Goal: Use online tool/utility: Utilize a website feature to perform a specific function

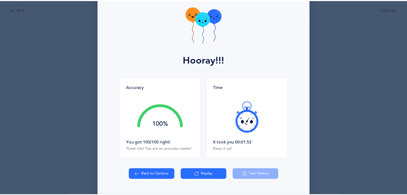
scroll to position [40, 0]
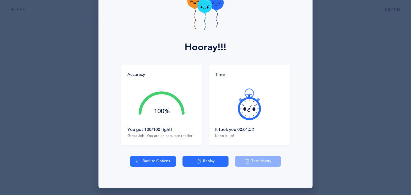
click at [153, 162] on button "Back to Options" at bounding box center [153, 161] width 46 height 11
select select "16"
select select "single"
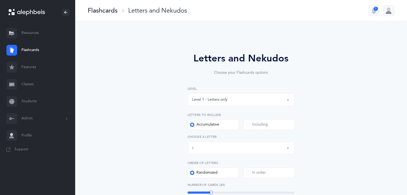
click at [288, 148] on button "Letters up until: ן" at bounding box center [241, 147] width 107 height 13
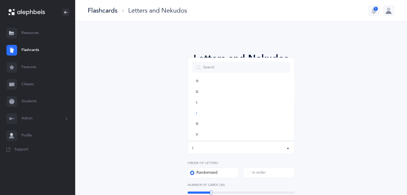
scroll to position [297, 0]
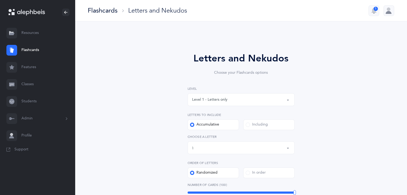
drag, startPoint x: 212, startPoint y: 193, endPoint x: 303, endPoint y: 183, distance: 91.3
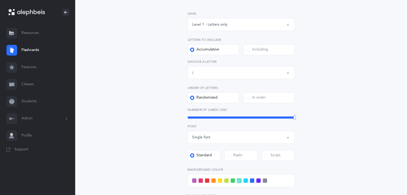
scroll to position [74, 0]
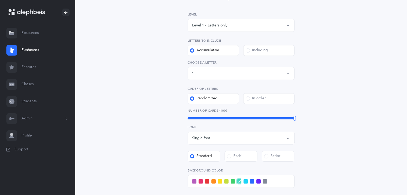
click at [245, 181] on span at bounding box center [245, 181] width 4 height 4
click at [0, 0] on input "checkbox" at bounding box center [0, 0] width 0 height 0
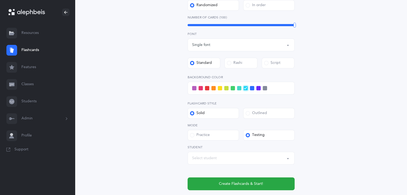
scroll to position [168, 0]
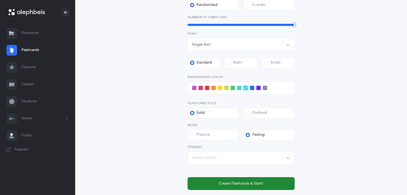
click at [267, 181] on button "Create Flashcards & Start!" at bounding box center [241, 183] width 107 height 13
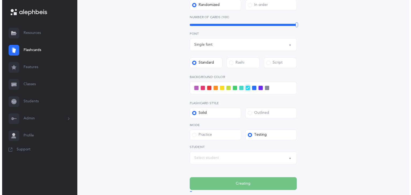
scroll to position [0, 0]
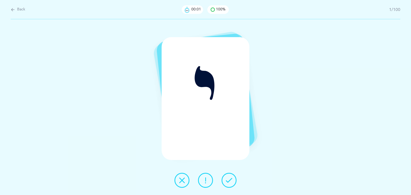
click at [229, 182] on icon at bounding box center [229, 180] width 6 height 6
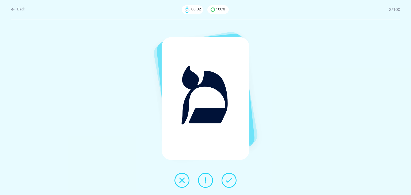
click at [229, 182] on icon at bounding box center [229, 180] width 6 height 6
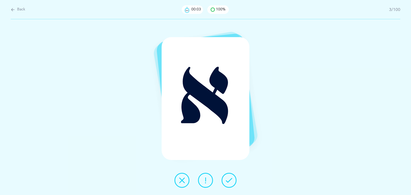
click at [229, 182] on icon at bounding box center [229, 180] width 6 height 6
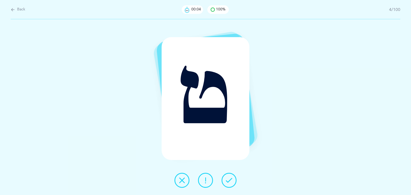
click at [229, 182] on icon at bounding box center [229, 180] width 6 height 6
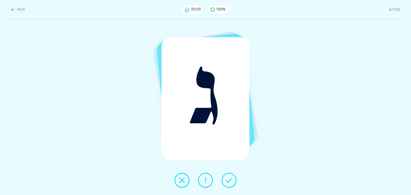
click at [229, 182] on icon at bounding box center [229, 180] width 6 height 6
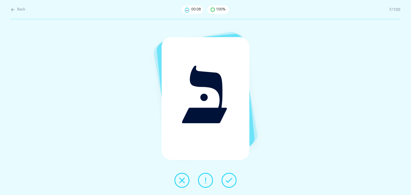
click at [229, 182] on icon at bounding box center [229, 180] width 6 height 6
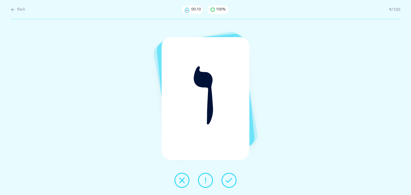
click at [229, 182] on icon at bounding box center [229, 180] width 6 height 6
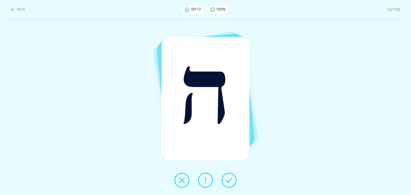
click at [229, 182] on icon at bounding box center [229, 180] width 6 height 6
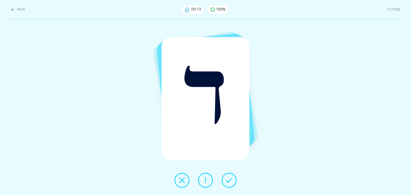
click at [229, 182] on icon at bounding box center [229, 180] width 6 height 6
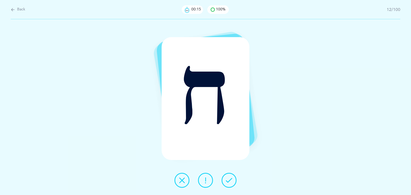
click at [229, 182] on icon at bounding box center [229, 180] width 6 height 6
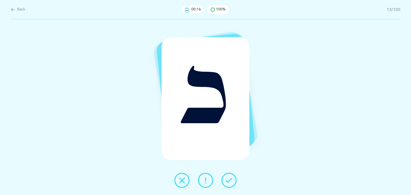
click at [229, 182] on icon at bounding box center [229, 180] width 6 height 6
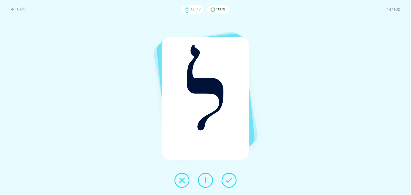
click at [229, 182] on icon at bounding box center [229, 180] width 6 height 6
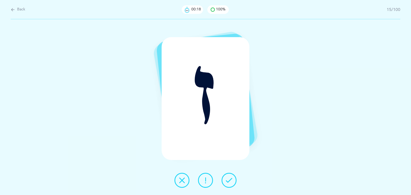
click at [229, 182] on icon at bounding box center [229, 180] width 6 height 6
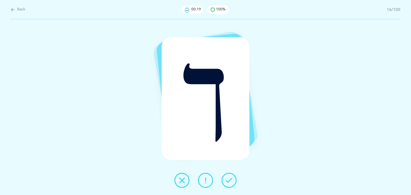
click at [229, 182] on icon at bounding box center [229, 180] width 6 height 6
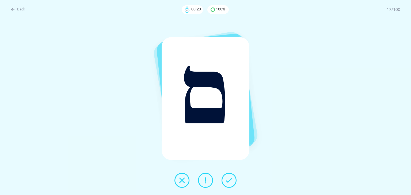
click at [229, 182] on icon at bounding box center [229, 180] width 6 height 6
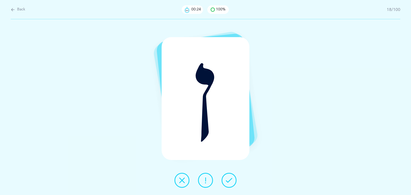
click at [229, 182] on icon at bounding box center [229, 180] width 6 height 6
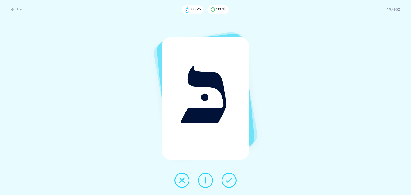
click at [229, 182] on icon at bounding box center [229, 180] width 6 height 6
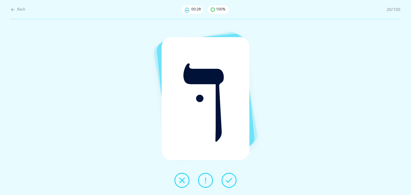
click at [229, 182] on icon at bounding box center [229, 180] width 6 height 6
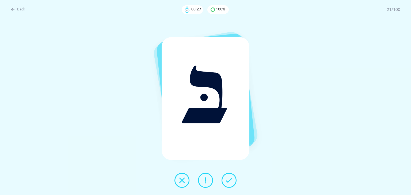
click at [229, 182] on icon at bounding box center [229, 180] width 6 height 6
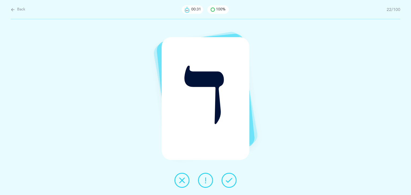
click at [229, 182] on icon at bounding box center [229, 180] width 6 height 6
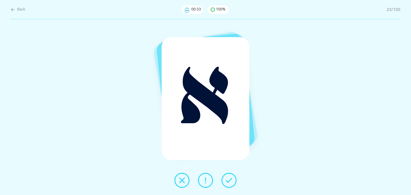
click at [229, 182] on icon at bounding box center [229, 180] width 6 height 6
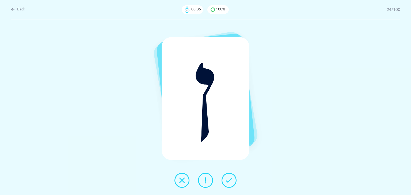
click at [229, 182] on icon at bounding box center [229, 180] width 6 height 6
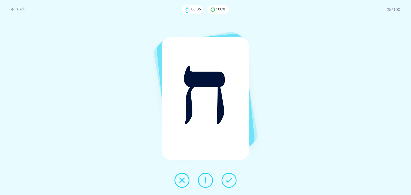
click at [229, 182] on icon at bounding box center [229, 180] width 6 height 6
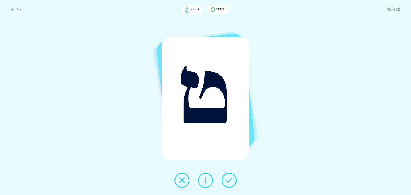
click at [229, 182] on icon at bounding box center [229, 180] width 6 height 6
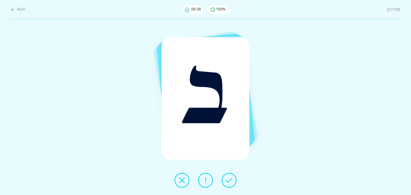
click at [229, 182] on icon at bounding box center [229, 180] width 6 height 6
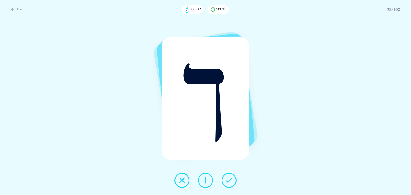
click at [229, 182] on icon at bounding box center [229, 180] width 6 height 6
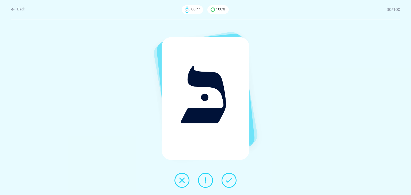
click at [229, 182] on icon at bounding box center [229, 180] width 6 height 6
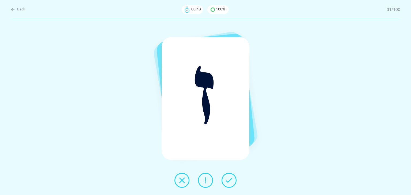
click at [229, 182] on icon at bounding box center [229, 180] width 6 height 6
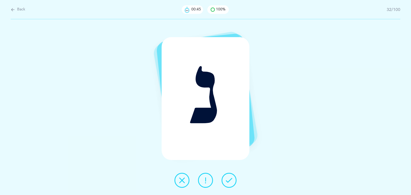
click at [229, 182] on icon at bounding box center [229, 180] width 6 height 6
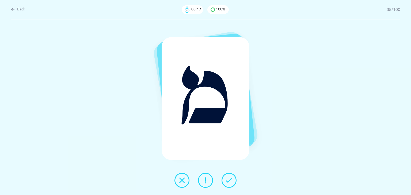
click at [229, 182] on icon at bounding box center [229, 180] width 6 height 6
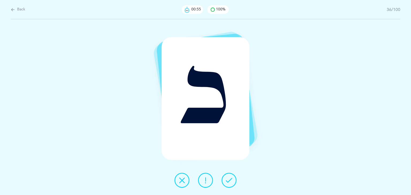
click at [229, 182] on icon at bounding box center [229, 180] width 6 height 6
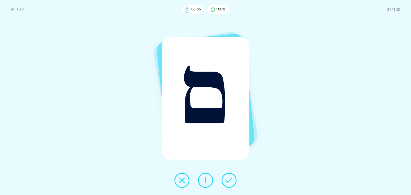
click at [229, 182] on icon at bounding box center [229, 180] width 6 height 6
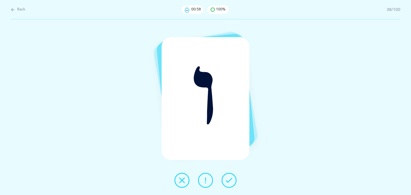
click at [229, 182] on icon at bounding box center [229, 180] width 6 height 6
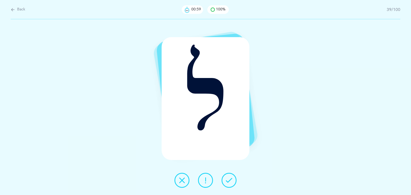
click at [229, 182] on icon at bounding box center [229, 180] width 6 height 6
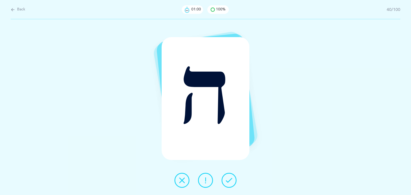
click at [229, 182] on icon at bounding box center [229, 180] width 6 height 6
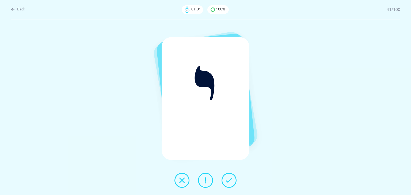
click at [229, 182] on icon at bounding box center [229, 180] width 6 height 6
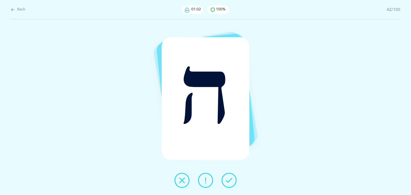
click at [229, 182] on icon at bounding box center [229, 180] width 6 height 6
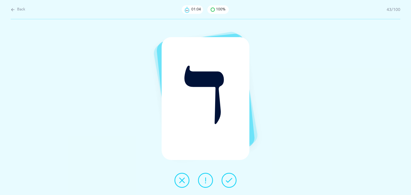
click at [229, 182] on icon at bounding box center [229, 180] width 6 height 6
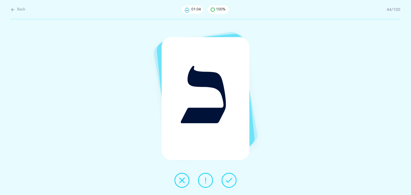
click at [229, 182] on icon at bounding box center [229, 180] width 6 height 6
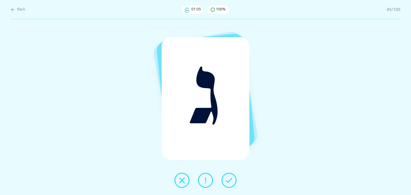
click at [229, 182] on icon at bounding box center [229, 180] width 6 height 6
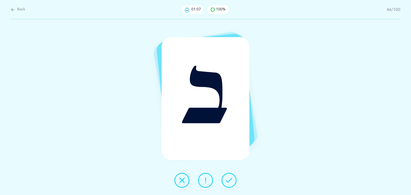
click at [229, 182] on icon at bounding box center [229, 180] width 6 height 6
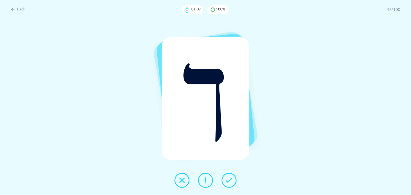
click at [229, 182] on icon at bounding box center [229, 180] width 6 height 6
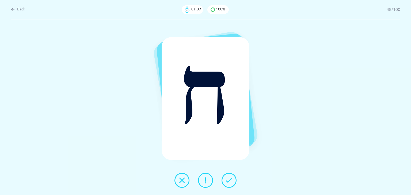
click at [229, 182] on icon at bounding box center [229, 180] width 6 height 6
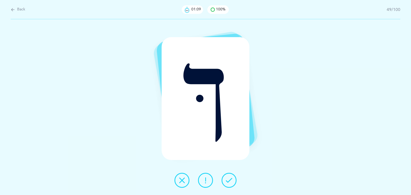
click at [229, 182] on icon at bounding box center [229, 180] width 6 height 6
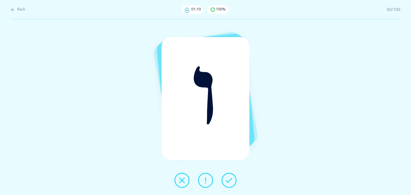
click at [229, 182] on icon at bounding box center [229, 180] width 6 height 6
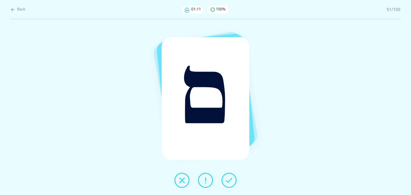
click at [229, 182] on icon at bounding box center [229, 180] width 6 height 6
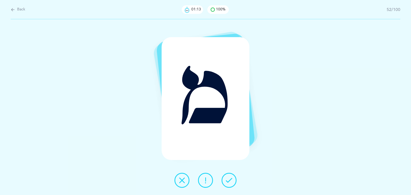
click at [229, 182] on icon at bounding box center [229, 180] width 6 height 6
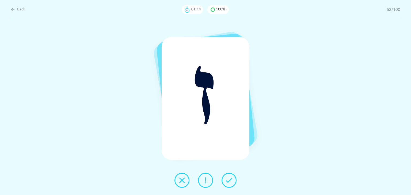
click at [229, 182] on icon at bounding box center [229, 180] width 6 height 6
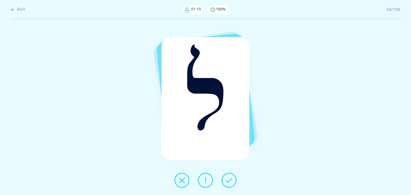
click at [229, 182] on icon at bounding box center [229, 180] width 6 height 6
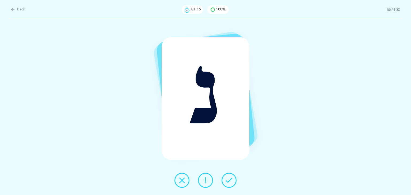
click at [229, 182] on icon at bounding box center [229, 180] width 6 height 6
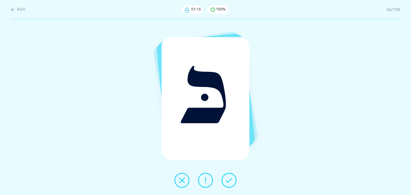
click at [229, 182] on icon at bounding box center [229, 180] width 6 height 6
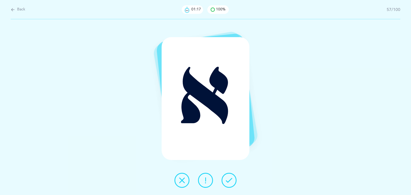
click at [229, 182] on icon at bounding box center [229, 180] width 6 height 6
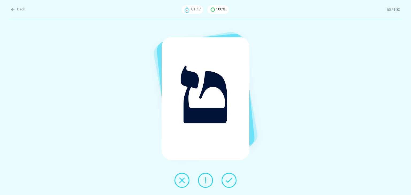
click at [229, 182] on icon at bounding box center [229, 180] width 6 height 6
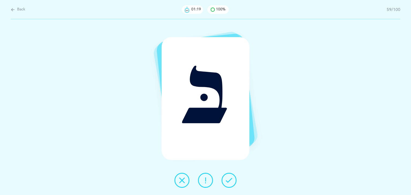
click at [229, 182] on icon at bounding box center [229, 180] width 6 height 6
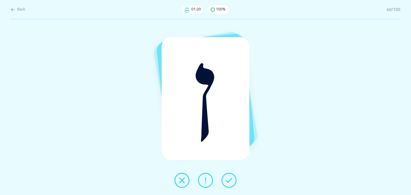
click at [229, 182] on icon at bounding box center [229, 180] width 6 height 6
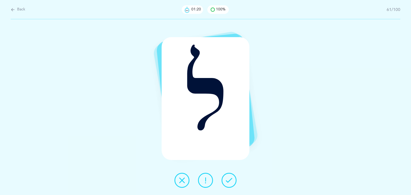
click at [229, 182] on icon at bounding box center [229, 180] width 6 height 6
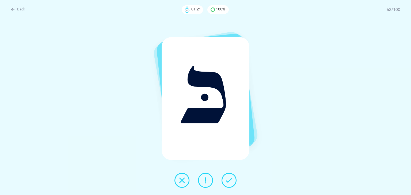
click at [229, 182] on icon at bounding box center [229, 180] width 6 height 6
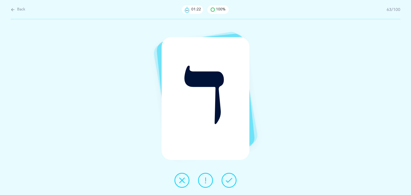
click at [229, 182] on icon at bounding box center [229, 180] width 6 height 6
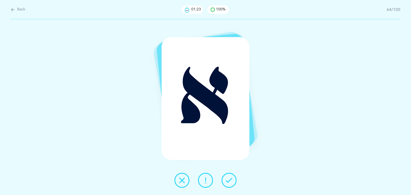
click at [229, 182] on icon at bounding box center [229, 180] width 6 height 6
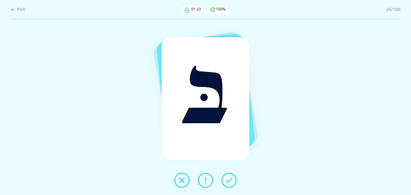
click at [229, 182] on icon at bounding box center [229, 180] width 6 height 6
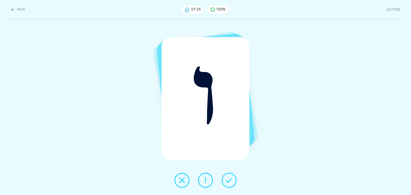
click at [229, 182] on icon at bounding box center [229, 180] width 6 height 6
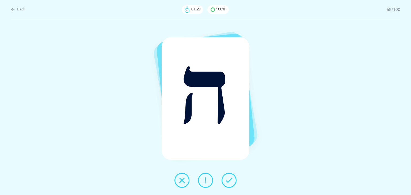
click at [229, 182] on icon at bounding box center [229, 180] width 6 height 6
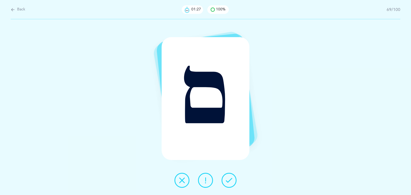
click at [229, 182] on icon at bounding box center [229, 180] width 6 height 6
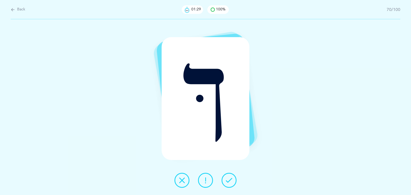
click at [229, 182] on icon at bounding box center [229, 180] width 6 height 6
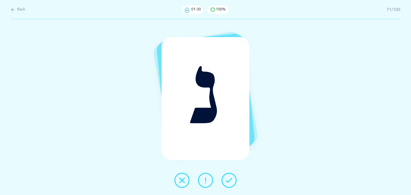
click at [229, 182] on icon at bounding box center [229, 180] width 6 height 6
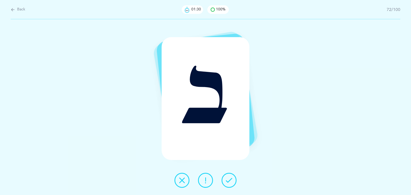
click at [229, 182] on icon at bounding box center [229, 180] width 6 height 6
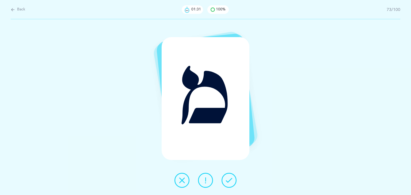
click at [229, 182] on icon at bounding box center [229, 180] width 6 height 6
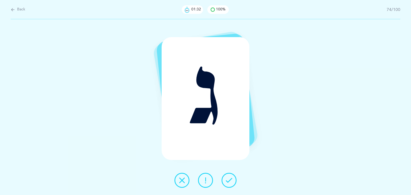
click at [229, 182] on icon at bounding box center [229, 180] width 6 height 6
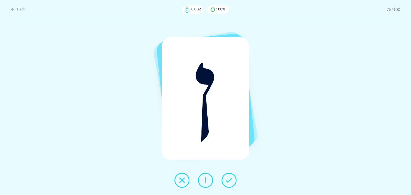
click at [229, 182] on icon at bounding box center [229, 180] width 6 height 6
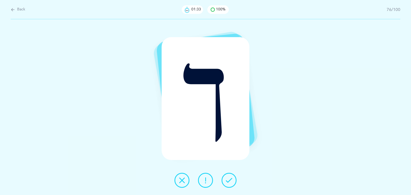
click at [229, 182] on icon at bounding box center [229, 180] width 6 height 6
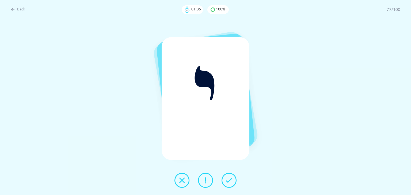
click at [229, 182] on icon at bounding box center [229, 180] width 6 height 6
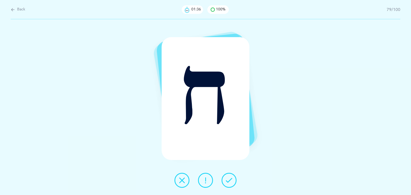
click at [229, 182] on icon at bounding box center [229, 180] width 6 height 6
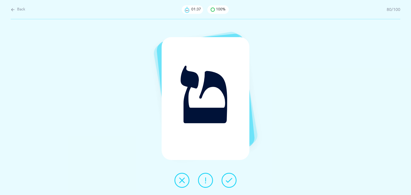
click at [229, 182] on icon at bounding box center [229, 180] width 6 height 6
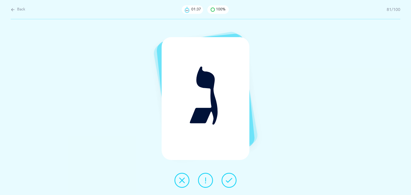
click at [229, 182] on icon at bounding box center [229, 180] width 6 height 6
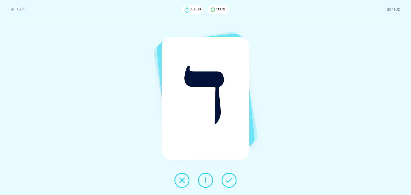
click at [229, 182] on icon at bounding box center [229, 180] width 6 height 6
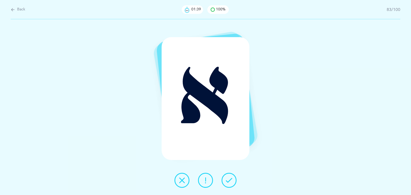
click at [229, 182] on icon at bounding box center [229, 180] width 6 height 6
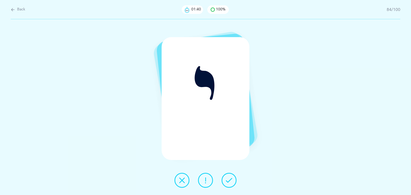
click at [229, 182] on icon at bounding box center [229, 180] width 6 height 6
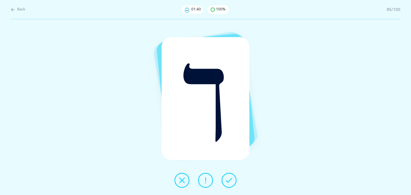
click at [229, 182] on icon at bounding box center [229, 180] width 6 height 6
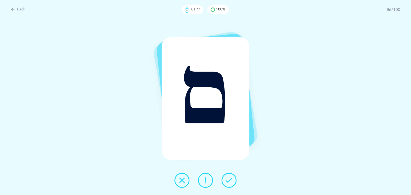
click at [229, 182] on icon at bounding box center [229, 180] width 6 height 6
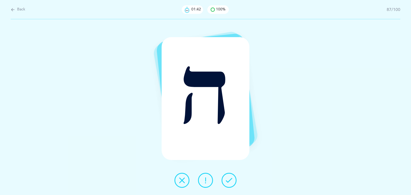
click at [229, 182] on icon at bounding box center [229, 180] width 6 height 6
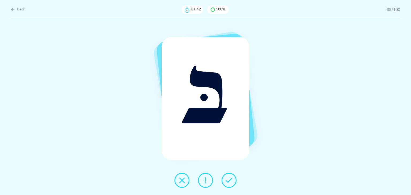
click at [229, 182] on icon at bounding box center [229, 180] width 6 height 6
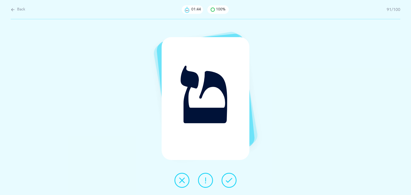
click at [229, 182] on icon at bounding box center [229, 180] width 6 height 6
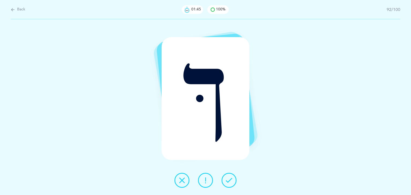
click at [229, 182] on icon at bounding box center [229, 180] width 6 height 6
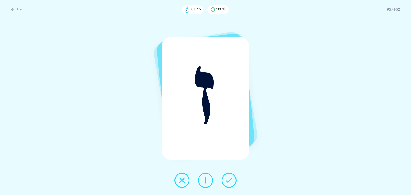
click at [229, 182] on icon at bounding box center [229, 180] width 6 height 6
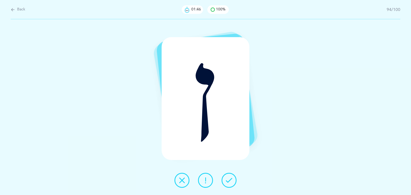
click at [229, 182] on icon at bounding box center [229, 180] width 6 height 6
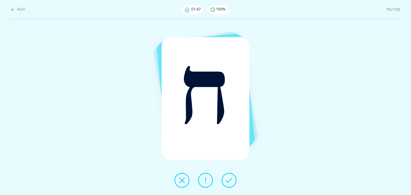
click at [229, 182] on icon at bounding box center [229, 180] width 6 height 6
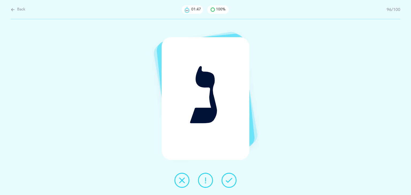
click at [229, 182] on icon at bounding box center [229, 180] width 6 height 6
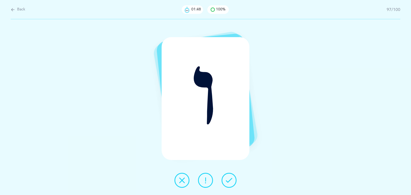
click at [229, 182] on icon at bounding box center [229, 180] width 6 height 6
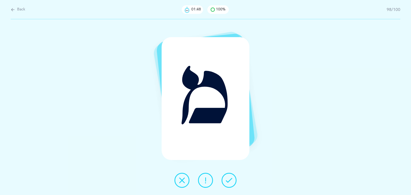
click at [229, 182] on icon at bounding box center [229, 180] width 6 height 6
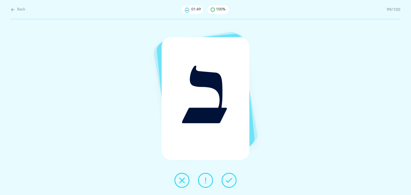
click at [229, 182] on icon at bounding box center [229, 180] width 6 height 6
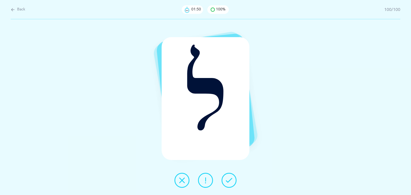
click at [229, 182] on icon at bounding box center [229, 180] width 6 height 6
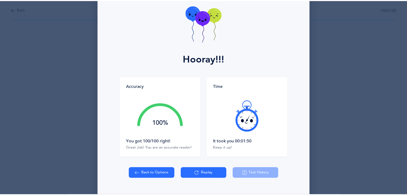
scroll to position [28, 0]
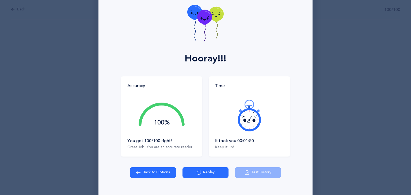
click at [160, 175] on button "Back to Options" at bounding box center [153, 172] width 46 height 11
select select "16"
select select "single"
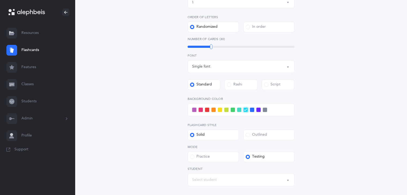
scroll to position [149, 0]
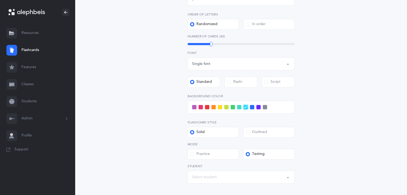
click at [263, 180] on div "Select student" at bounding box center [241, 177] width 98 height 9
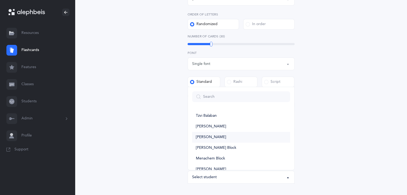
click at [242, 135] on link "[PERSON_NAME]" at bounding box center [241, 137] width 98 height 11
select select "11775"
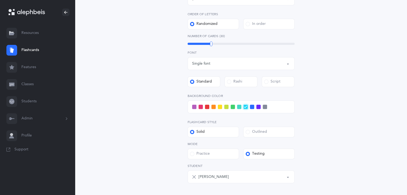
scroll to position [134, 0]
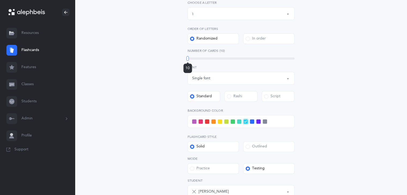
drag, startPoint x: 212, startPoint y: 59, endPoint x: 188, endPoint y: 63, distance: 25.0
click at [188, 60] on div "10" at bounding box center [241, 59] width 107 height 2
click at [279, 15] on div "Letters up until: ן" at bounding box center [241, 13] width 98 height 9
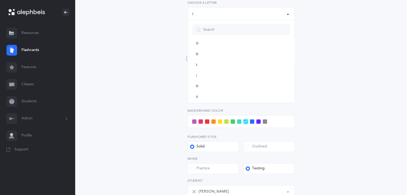
scroll to position [297, 0]
click at [339, 51] on div "Letters and Nekudos Choose your Flashcards options Level 1 - Letters only Level…" at bounding box center [241, 73] width 244 height 343
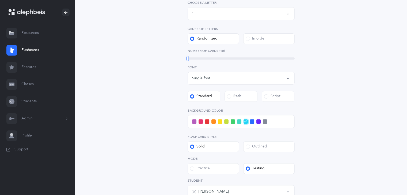
click at [286, 14] on button "Letters up until: ן" at bounding box center [241, 13] width 107 height 13
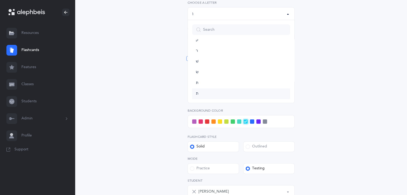
click at [255, 95] on link "ת" at bounding box center [241, 94] width 98 height 11
select select "27"
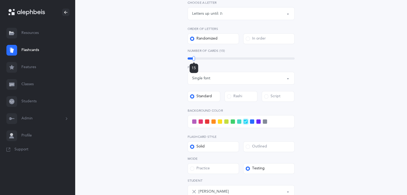
drag, startPoint x: 213, startPoint y: 58, endPoint x: 194, endPoint y: 66, distance: 20.6
click at [194, 61] on div "15" at bounding box center [194, 58] width 2 height 5
drag, startPoint x: 194, startPoint y: 59, endPoint x: 187, endPoint y: 60, distance: 6.8
click at [187, 60] on div at bounding box center [187, 58] width 2 height 5
click at [200, 121] on span at bounding box center [200, 122] width 4 height 4
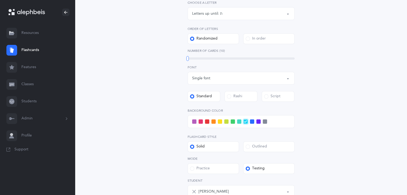
click at [0, 0] on input "checkbox" at bounding box center [0, 0] width 0 height 0
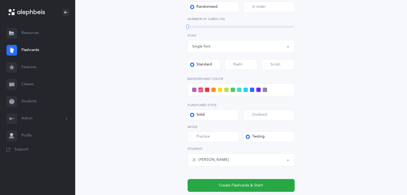
scroll to position [200, 0]
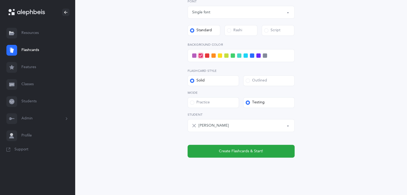
click at [288, 128] on button "[PERSON_NAME]" at bounding box center [241, 125] width 107 height 13
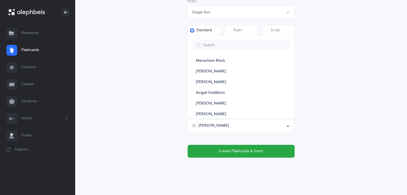
scroll to position [64, 0]
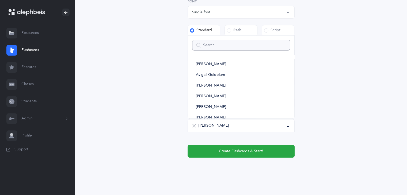
click at [243, 45] on input "Search" at bounding box center [241, 45] width 98 height 11
type input "c"
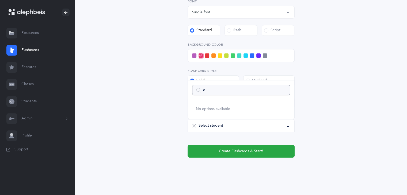
select select
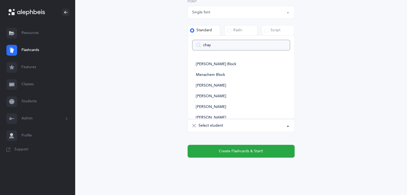
type input "[PERSON_NAME]"
select select
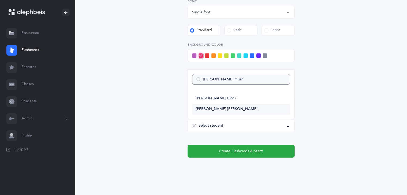
type input "[PERSON_NAME] mush"
click at [216, 107] on span "[PERSON_NAME] [PERSON_NAME]" at bounding box center [227, 109] width 62 height 5
select select "11781"
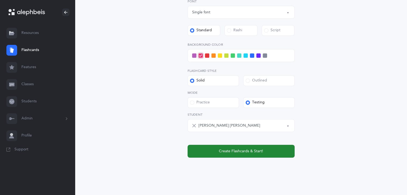
click at [216, 151] on button "Create Flashcards & Start!" at bounding box center [241, 151] width 107 height 13
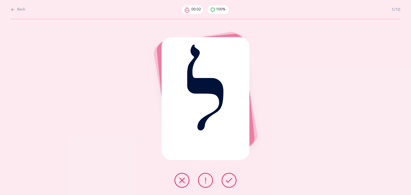
click at [229, 184] on button at bounding box center [228, 180] width 15 height 15
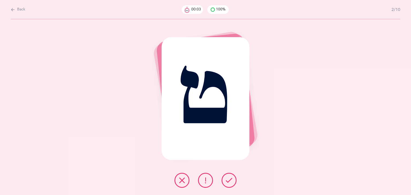
click at [229, 184] on button at bounding box center [228, 180] width 15 height 15
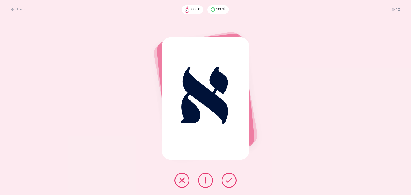
click at [229, 184] on button at bounding box center [228, 180] width 15 height 15
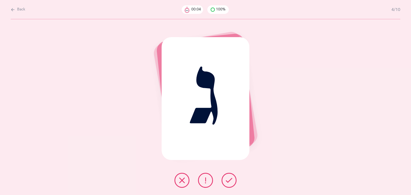
click at [229, 184] on button at bounding box center [228, 180] width 15 height 15
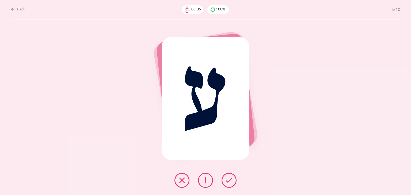
click at [229, 184] on button at bounding box center [228, 180] width 15 height 15
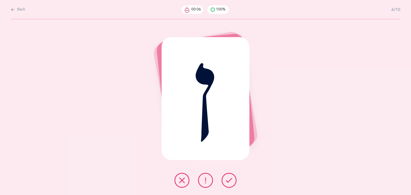
click at [229, 184] on button at bounding box center [228, 180] width 15 height 15
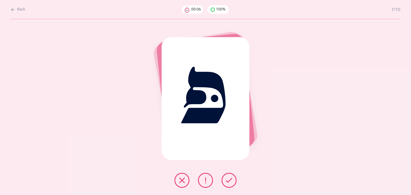
click at [229, 184] on button at bounding box center [228, 180] width 15 height 15
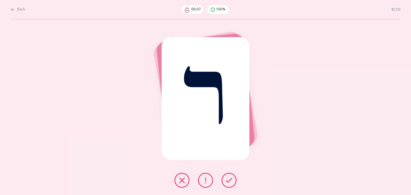
click at [229, 184] on button at bounding box center [228, 180] width 15 height 15
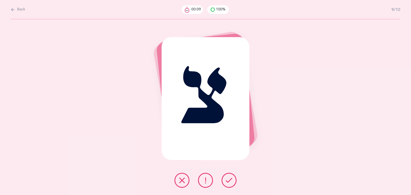
click at [229, 184] on button at bounding box center [228, 180] width 15 height 15
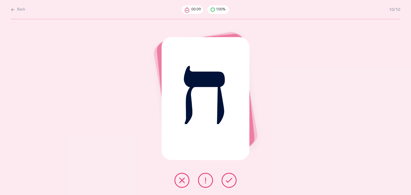
click at [229, 184] on button at bounding box center [228, 180] width 15 height 15
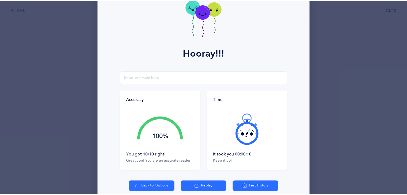
scroll to position [35, 0]
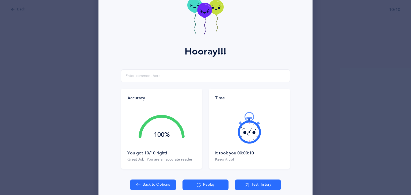
click at [159, 187] on button "Back to Options" at bounding box center [153, 185] width 46 height 11
select select "27"
select select "single"
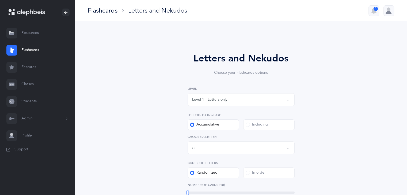
drag, startPoint x: 213, startPoint y: 192, endPoint x: 187, endPoint y: 197, distance: 26.6
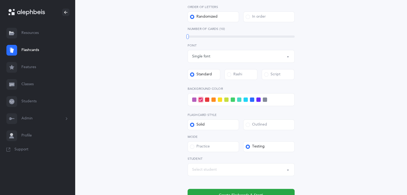
scroll to position [156, 0]
click at [275, 170] on div "Select student" at bounding box center [241, 169] width 98 height 9
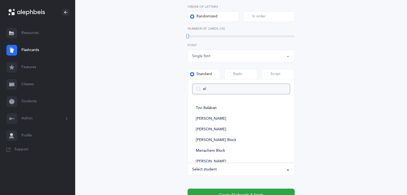
type input "[PERSON_NAME]"
select select
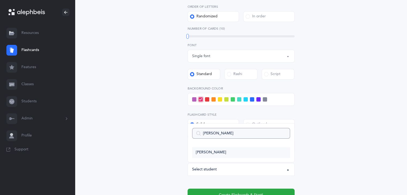
type input "[PERSON_NAME]"
click at [223, 155] on link "[PERSON_NAME]" at bounding box center [241, 152] width 98 height 11
select select "11774"
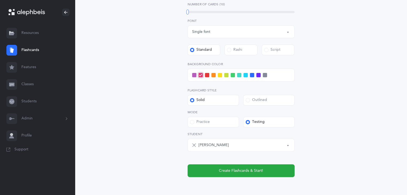
scroll to position [177, 0]
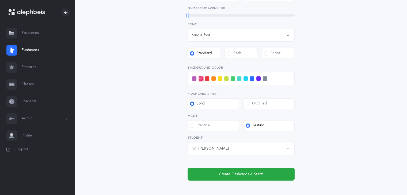
click at [219, 79] on span at bounding box center [220, 79] width 4 height 4
click at [0, 0] on input "checkbox" at bounding box center [0, 0] width 0 height 0
click at [200, 78] on span at bounding box center [200, 79] width 4 height 4
click at [0, 0] on input "checkbox" at bounding box center [0, 0] width 0 height 0
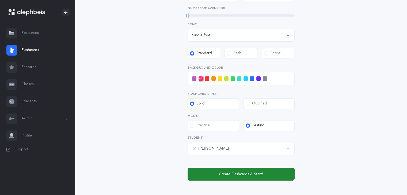
click at [231, 174] on span "Create Flashcards & Start!" at bounding box center [241, 175] width 44 height 6
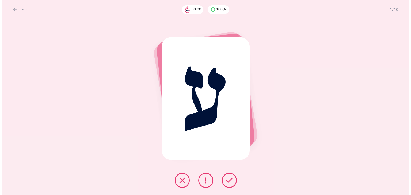
scroll to position [0, 0]
click at [231, 181] on icon at bounding box center [229, 180] width 6 height 6
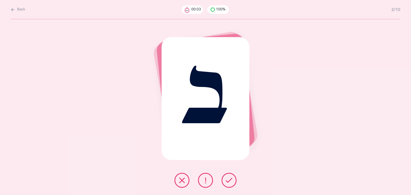
click at [231, 181] on icon at bounding box center [229, 180] width 6 height 6
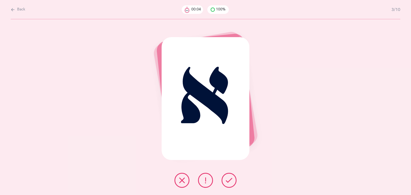
click at [231, 181] on icon at bounding box center [229, 180] width 6 height 6
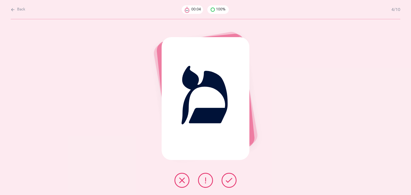
click at [231, 181] on icon at bounding box center [229, 180] width 6 height 6
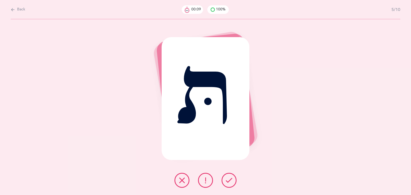
click at [231, 181] on icon at bounding box center [229, 180] width 6 height 6
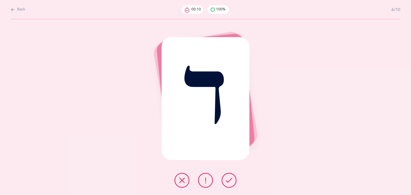
click at [231, 181] on icon at bounding box center [229, 180] width 6 height 6
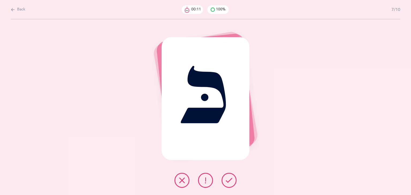
click at [231, 181] on icon at bounding box center [229, 180] width 6 height 6
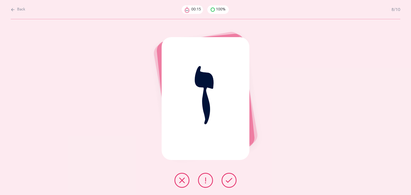
click at [230, 185] on button at bounding box center [228, 180] width 15 height 15
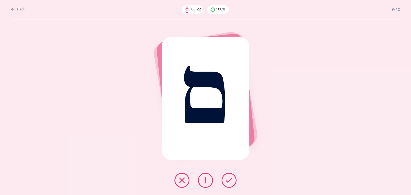
click at [230, 185] on button at bounding box center [228, 180] width 15 height 15
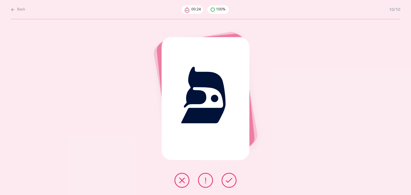
click at [230, 185] on button at bounding box center [228, 180] width 15 height 15
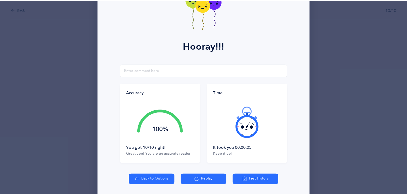
scroll to position [54, 0]
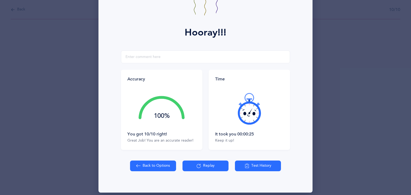
click at [167, 166] on button "Back to Options" at bounding box center [153, 166] width 46 height 11
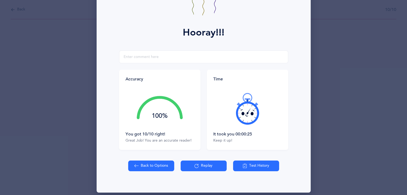
select select "27"
select select "single"
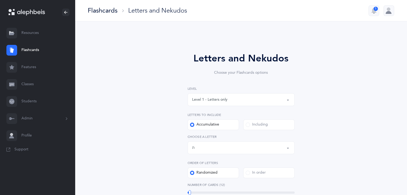
drag, startPoint x: 213, startPoint y: 193, endPoint x: 190, endPoint y: 193, distance: 23.8
click at [190, 193] on div at bounding box center [190, 192] width 2 height 5
drag, startPoint x: 190, startPoint y: 193, endPoint x: 186, endPoint y: 195, distance: 4.7
drag, startPoint x: 186, startPoint y: 195, endPoint x: 325, endPoint y: 131, distance: 153.7
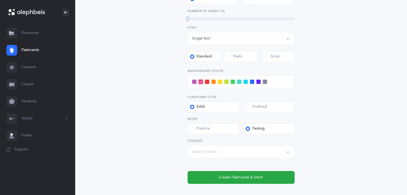
scroll to position [174, 0]
click at [231, 148] on div "Select student" at bounding box center [241, 151] width 98 height 9
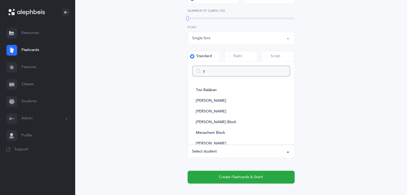
type input "ya"
select select
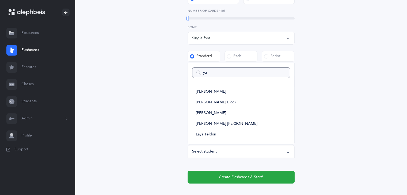
type input "yae"
select select
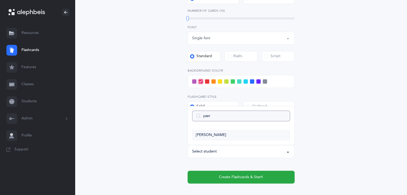
type input "yaer"
click at [219, 137] on span "[PERSON_NAME]" at bounding box center [211, 135] width 30 height 5
select select "11775"
click at [194, 82] on span at bounding box center [194, 81] width 4 height 4
click at [0, 0] on input "checkbox" at bounding box center [0, 0] width 0 height 0
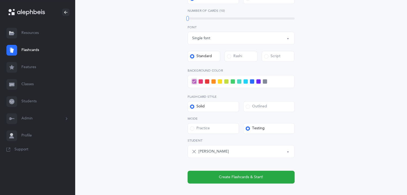
click at [200, 82] on span at bounding box center [200, 81] width 4 height 4
click at [0, 0] on input "checkbox" at bounding box center [0, 0] width 0 height 0
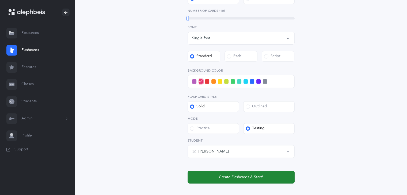
click at [225, 177] on span "Create Flashcards & Start!" at bounding box center [241, 178] width 44 height 6
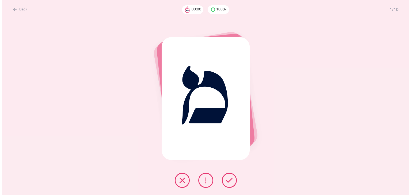
scroll to position [0, 0]
click at [227, 180] on icon at bounding box center [229, 180] width 6 height 6
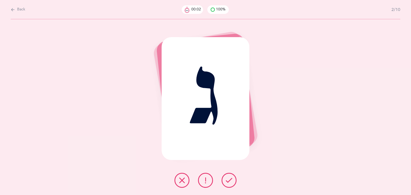
click at [227, 180] on icon at bounding box center [229, 180] width 6 height 6
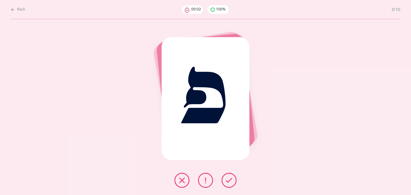
click at [227, 180] on icon at bounding box center [229, 180] width 6 height 6
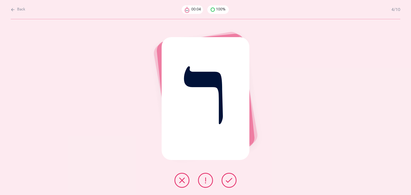
click at [227, 180] on icon at bounding box center [229, 180] width 6 height 6
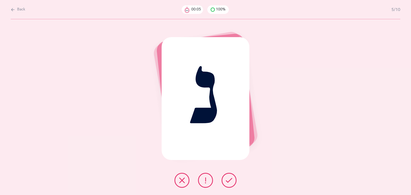
click at [227, 180] on icon at bounding box center [229, 180] width 6 height 6
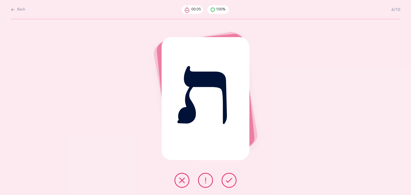
click at [227, 180] on icon at bounding box center [229, 180] width 6 height 6
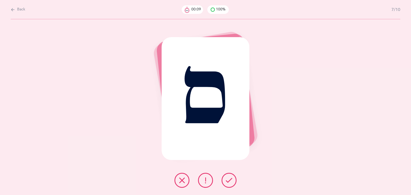
click at [227, 180] on icon at bounding box center [229, 180] width 6 height 6
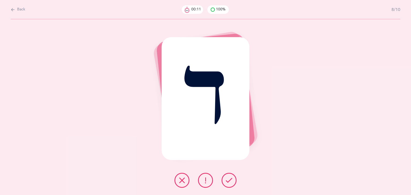
click at [227, 180] on icon at bounding box center [229, 180] width 6 height 6
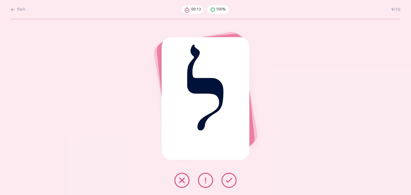
click at [227, 180] on icon at bounding box center [229, 180] width 6 height 6
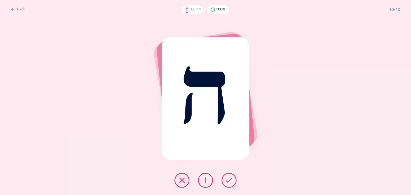
click at [227, 180] on icon at bounding box center [229, 180] width 6 height 6
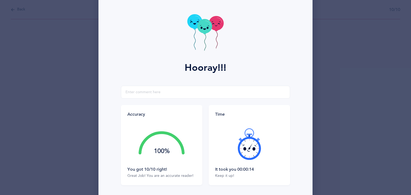
scroll to position [10, 0]
